Goal: Information Seeking & Learning: Learn about a topic

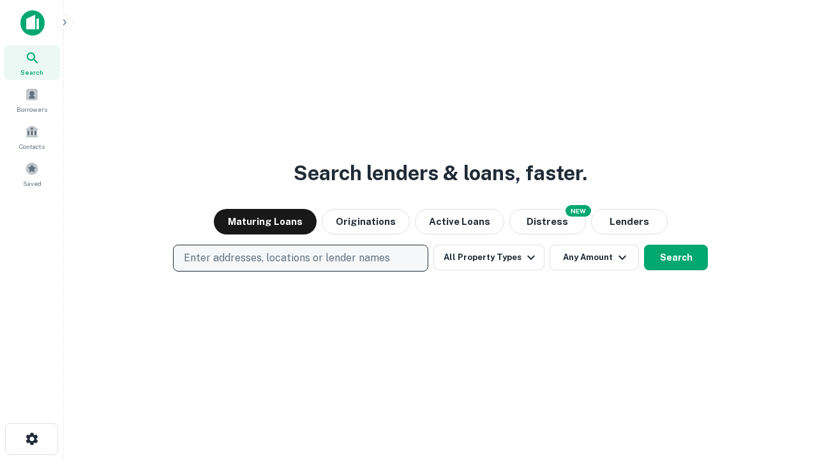
click at [300, 258] on p "Enter addresses, locations or lender names" at bounding box center [287, 257] width 206 height 15
type input "**********"
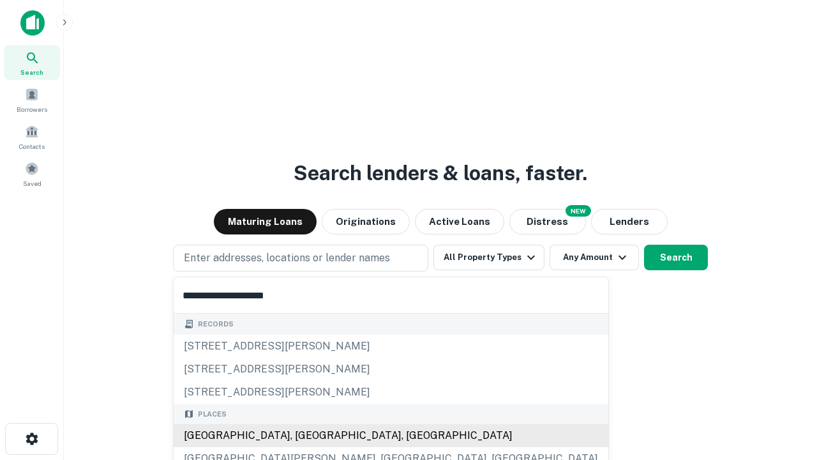
click at [305, 435] on div "[GEOGRAPHIC_DATA], [GEOGRAPHIC_DATA], [GEOGRAPHIC_DATA]" at bounding box center [391, 435] width 435 height 23
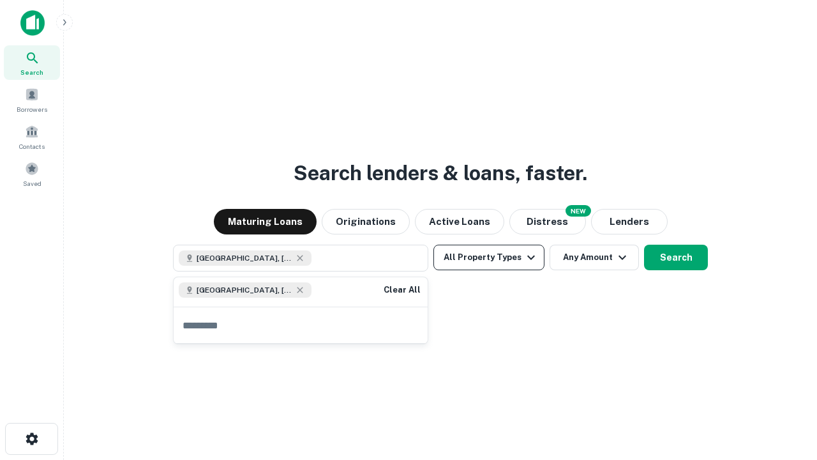
click at [489, 257] on button "All Property Types" at bounding box center [488, 257] width 111 height 26
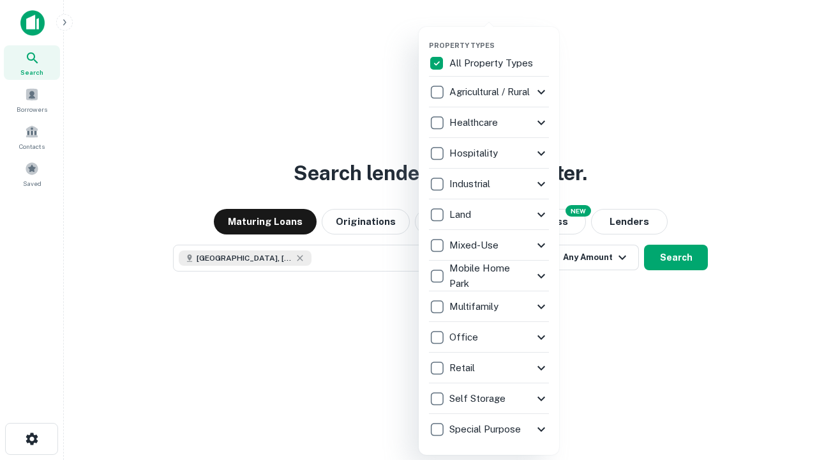
click at [499, 37] on button "button" at bounding box center [499, 37] width 140 height 1
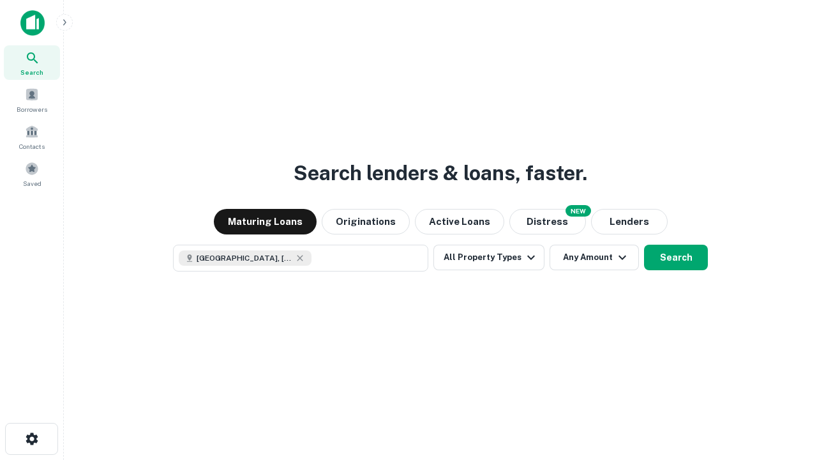
scroll to position [20, 0]
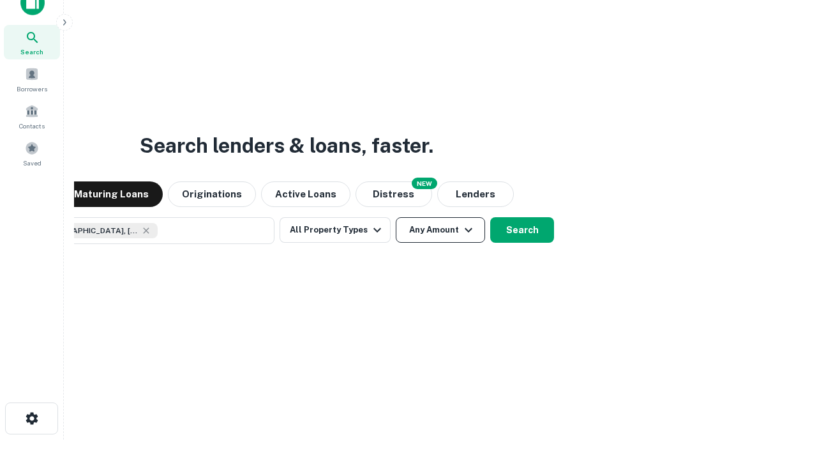
click at [396, 217] on button "Any Amount" at bounding box center [440, 230] width 89 height 26
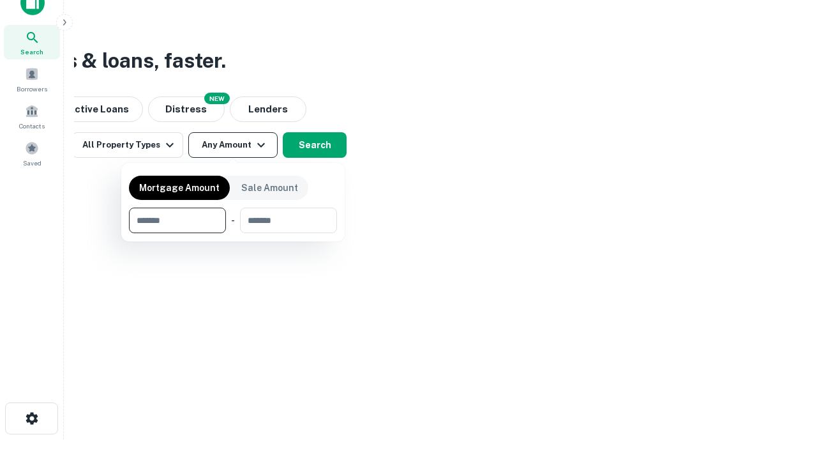
type input "*******"
click at [233, 233] on button "button" at bounding box center [233, 233] width 208 height 1
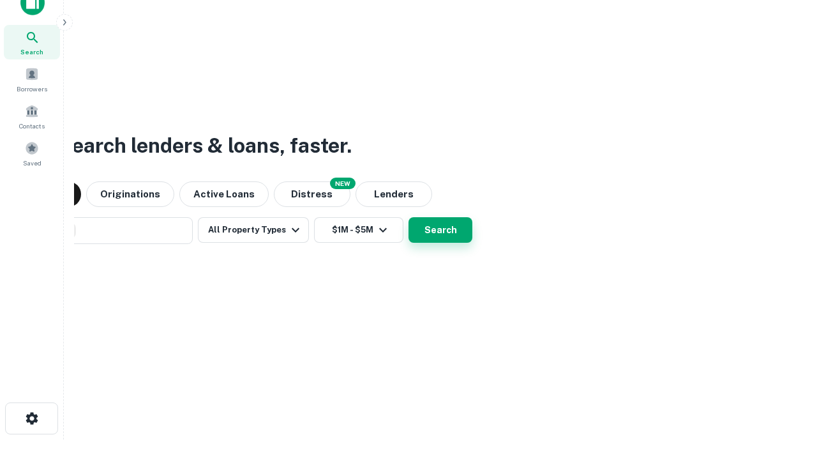
click at [409, 217] on button "Search" at bounding box center [441, 230] width 64 height 26
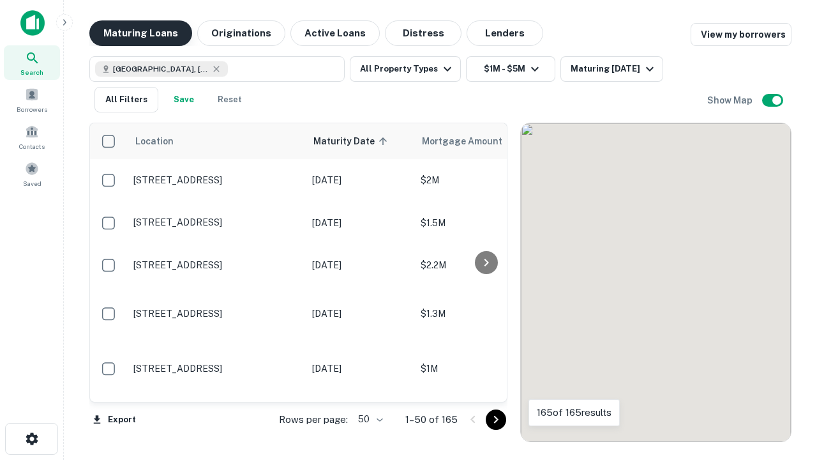
click at [140, 33] on button "Maturing Loans" at bounding box center [140, 33] width 103 height 26
